Goal: Task Accomplishment & Management: Manage account settings

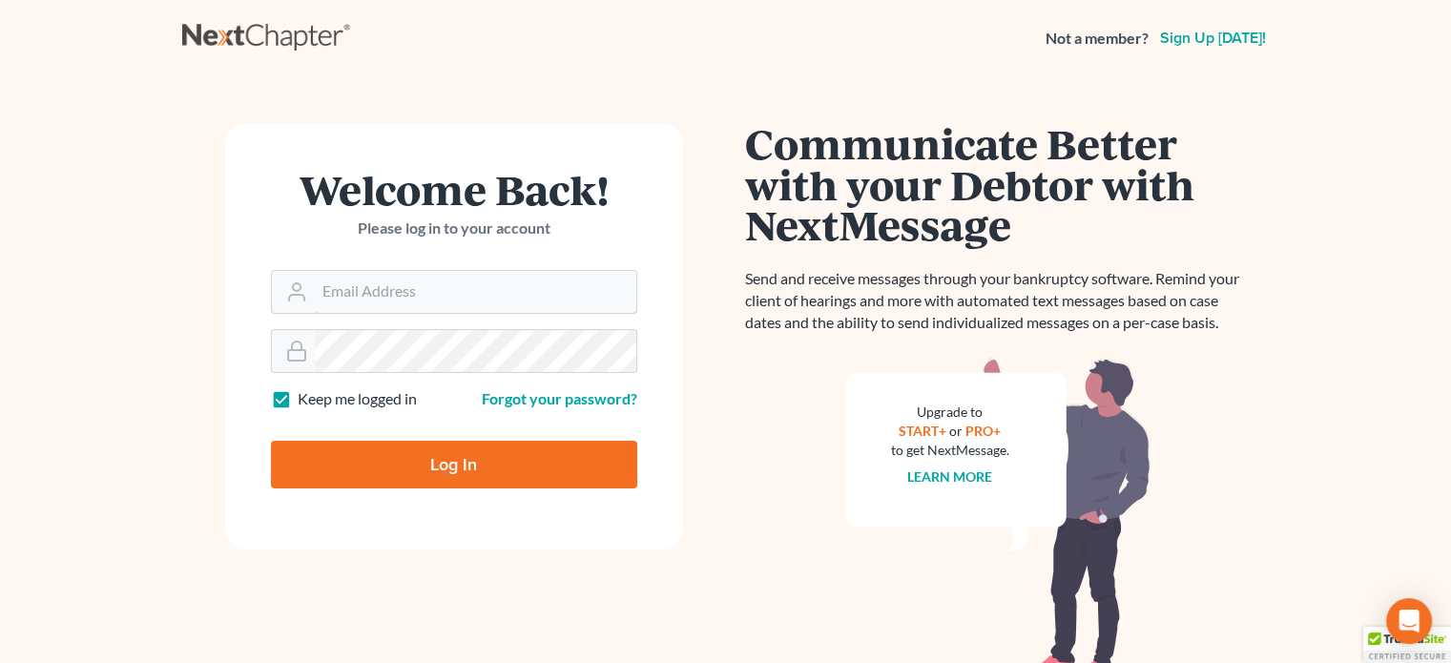
type input "[EMAIL_ADDRESS][DOMAIN_NAME]"
click at [428, 465] on input "Log In" at bounding box center [454, 465] width 366 height 48
type input "Thinking..."
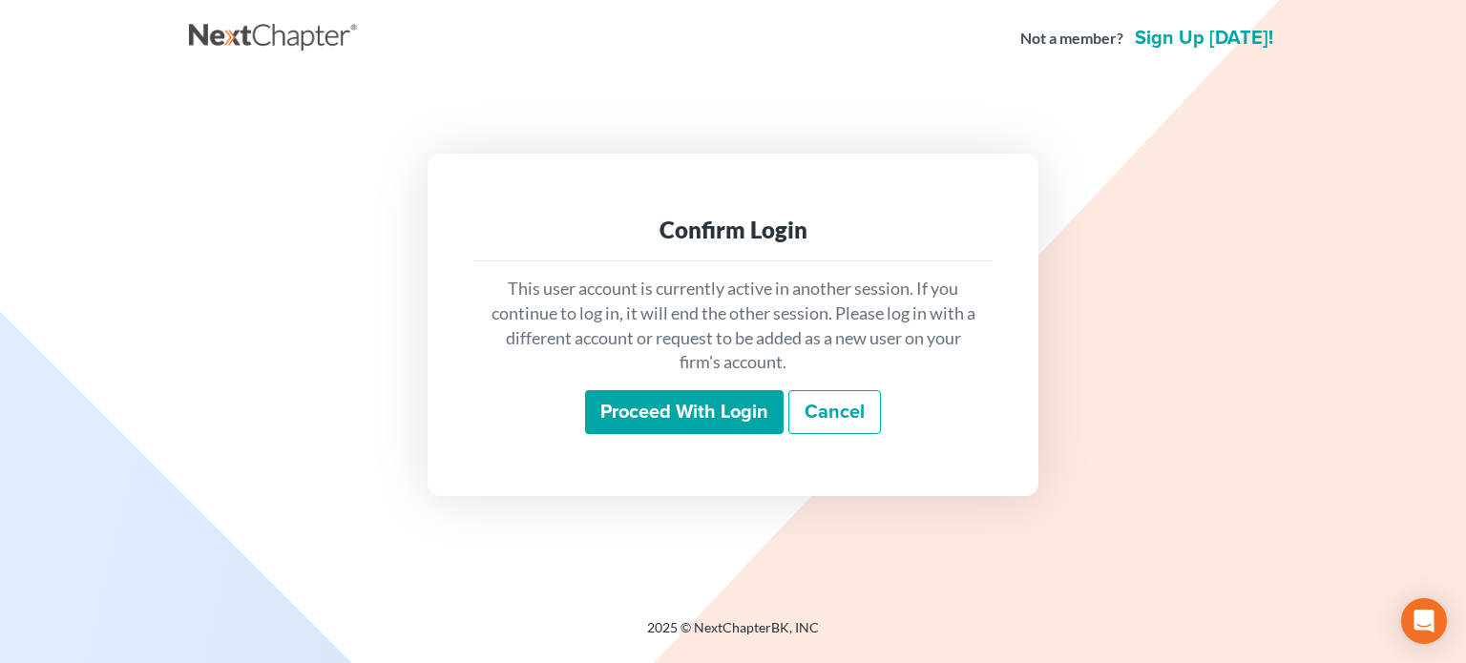
click at [687, 419] on input "Proceed with login" at bounding box center [684, 412] width 198 height 44
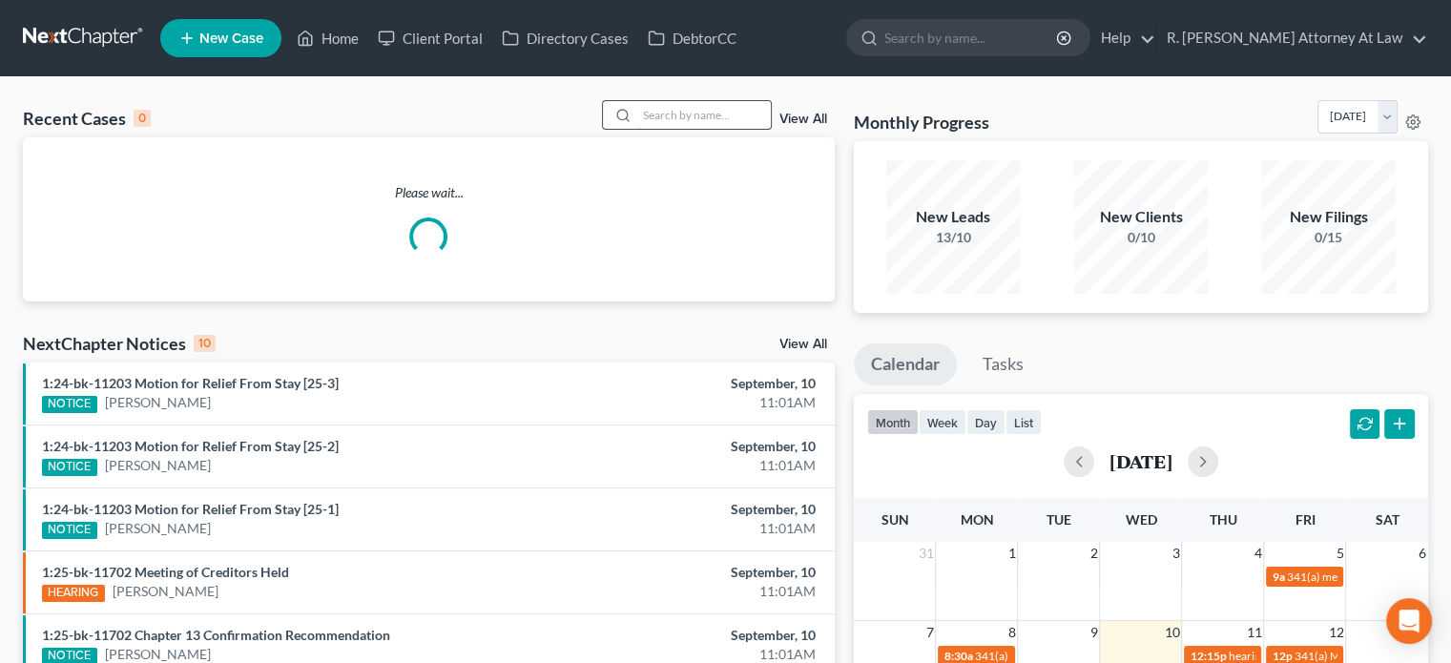
click at [659, 117] on input "search" at bounding box center [704, 115] width 134 height 28
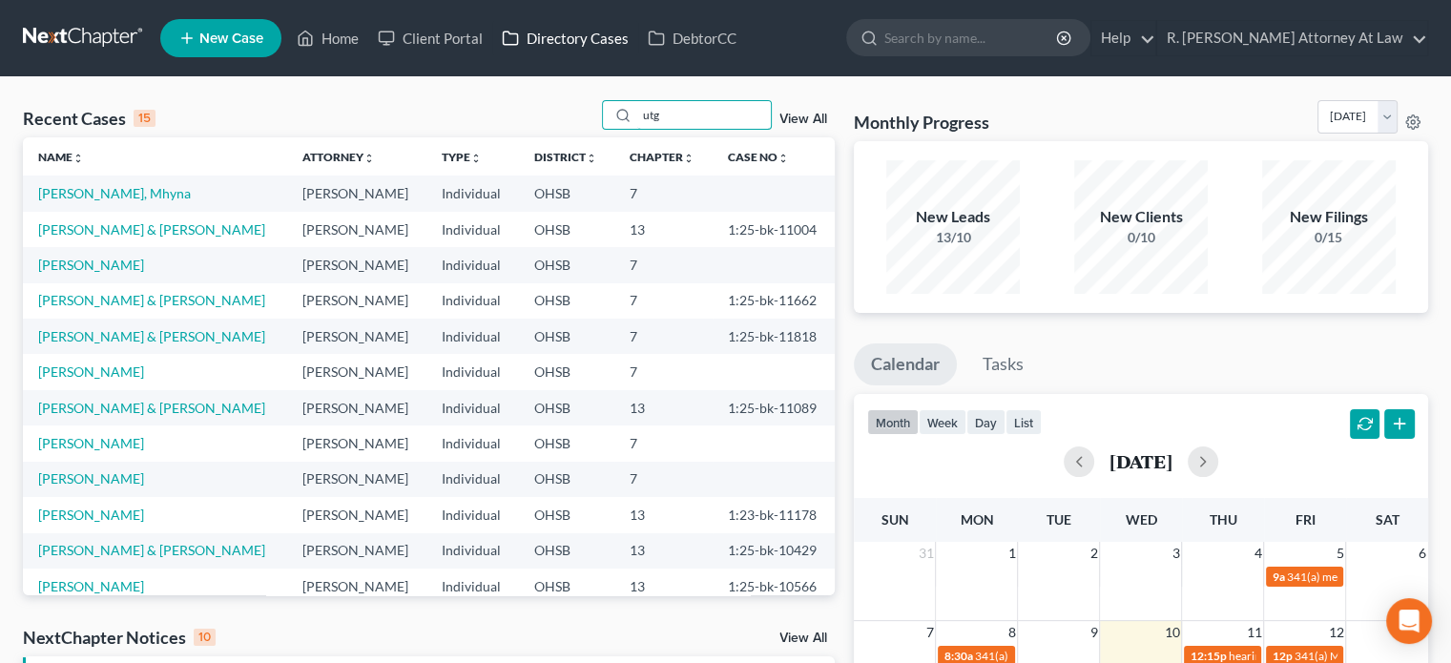
type input "utg"
